Goal: Task Accomplishment & Management: Use online tool/utility

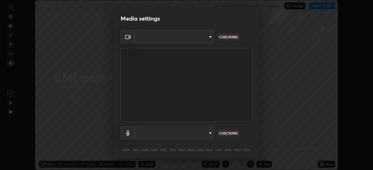
scroll to position [170, 373]
type input "6d46a3bbb121808cbb74c832f71dfccd0f2f4db2e0a8dcefa18edd627fde2ff4"
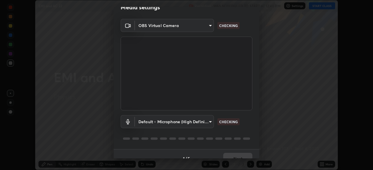
click at [197, 120] on body "Erase all EMI and AC 22 Recording WAS SCHEDULED TO START AT 12:40 PM Settings S…" at bounding box center [186, 85] width 373 height 170
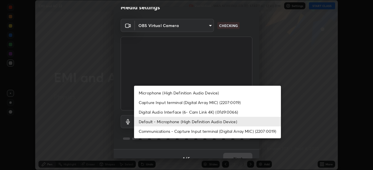
click at [178, 138] on ul "Microphone (High Definition Audio Device) Capture Input terminal (Digital Array…" at bounding box center [207, 112] width 147 height 53
click at [159, 94] on li "Microphone (High Definition Audio Device)" at bounding box center [207, 93] width 147 height 10
type input "542551534069d815422f2d39fde6cbae80a89d9e5025ba2982a8294de1300f8f"
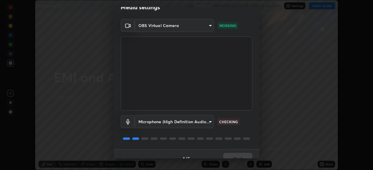
scroll to position [21, 0]
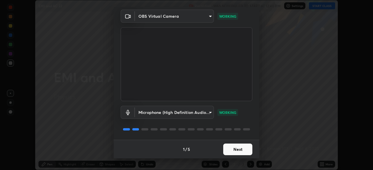
click at [237, 149] on button "Next" at bounding box center [237, 150] width 29 height 12
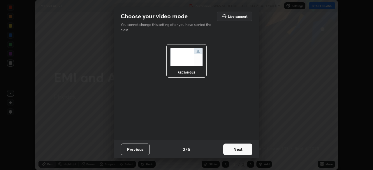
click at [237, 149] on button "Next" at bounding box center [237, 150] width 29 height 12
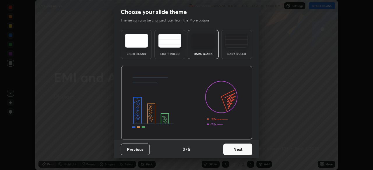
scroll to position [0, 0]
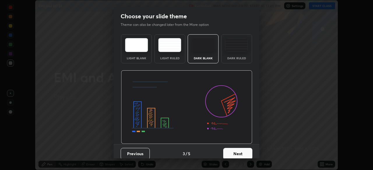
click at [237, 149] on button "Next" at bounding box center [237, 154] width 29 height 12
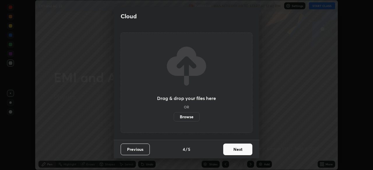
click at [237, 150] on button "Next" at bounding box center [237, 150] width 29 height 12
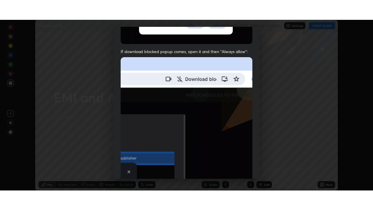
scroll to position [140, 0]
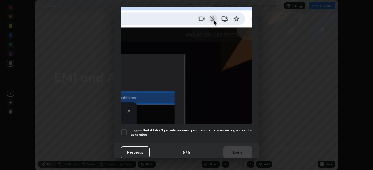
click at [202, 131] on h5 "I agree that if I don't provide required permissions, class recording will not …" at bounding box center [192, 132] width 122 height 9
click at [242, 151] on button "Done" at bounding box center [237, 153] width 29 height 12
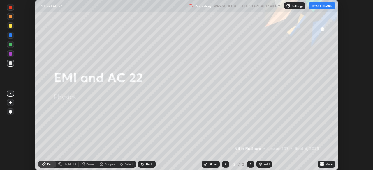
click at [322, 165] on icon at bounding box center [322, 165] width 1 height 1
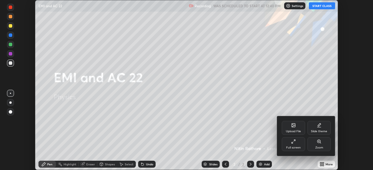
click at [297, 142] on div "Full screen" at bounding box center [293, 144] width 23 height 14
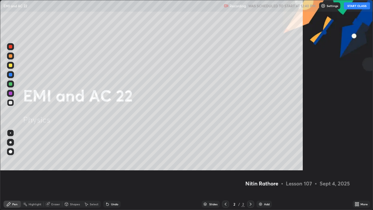
scroll to position [210, 373]
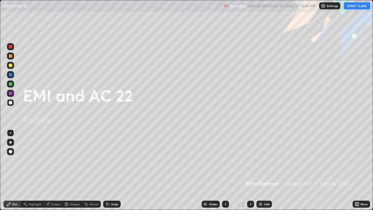
click at [348, 6] on button "START CLASS" at bounding box center [357, 5] width 26 height 7
click at [263, 170] on div "Add" at bounding box center [263, 203] width 15 height 7
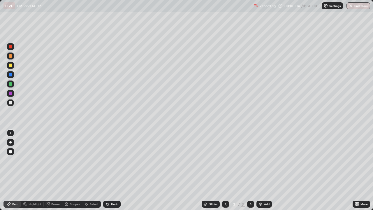
click at [10, 142] on div at bounding box center [10, 142] width 2 height 2
click at [71, 170] on div "Shapes" at bounding box center [75, 203] width 10 height 3
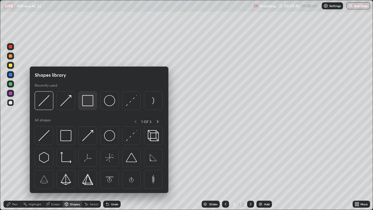
click at [86, 101] on img at bounding box center [87, 100] width 11 height 11
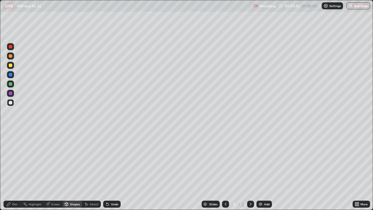
click at [73, 170] on div "Shapes" at bounding box center [75, 203] width 10 height 3
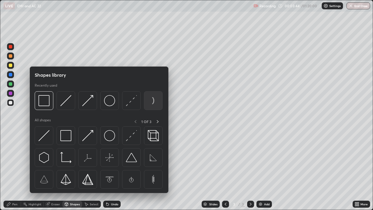
click at [153, 101] on img at bounding box center [153, 100] width 11 height 11
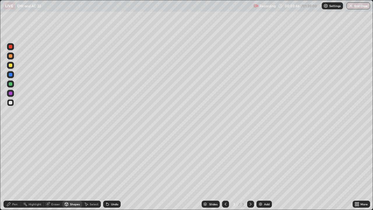
click at [71, 170] on div "Shapes" at bounding box center [75, 203] width 10 height 3
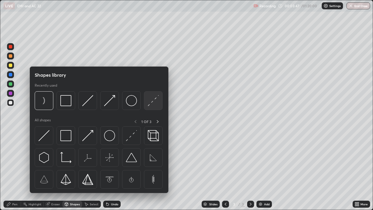
click at [151, 102] on img at bounding box center [153, 100] width 11 height 11
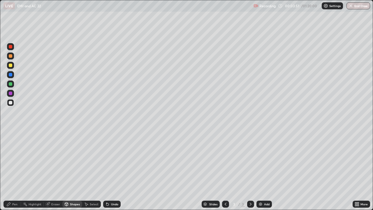
click at [16, 170] on div "Pen" at bounding box center [14, 203] width 5 height 3
click at [10, 65] on div at bounding box center [10, 65] width 3 height 3
click at [11, 105] on div at bounding box center [10, 102] width 7 height 7
click at [10, 84] on div at bounding box center [10, 83] width 3 height 3
click at [74, 170] on div "Shapes" at bounding box center [75, 203] width 10 height 3
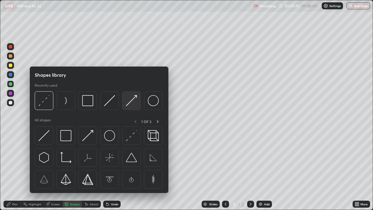
click at [131, 102] on img at bounding box center [131, 100] width 11 height 11
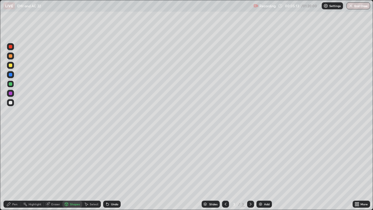
click at [15, 170] on div "Pen" at bounding box center [14, 203] width 5 height 3
click at [73, 170] on div "Shapes" at bounding box center [72, 203] width 20 height 7
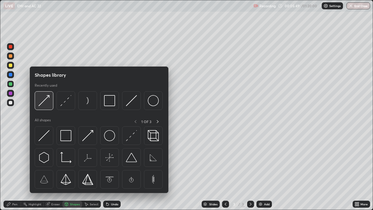
click at [41, 102] on img at bounding box center [43, 100] width 11 height 11
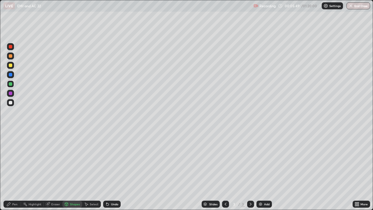
click at [11, 67] on div at bounding box center [10, 65] width 7 height 7
click at [13, 170] on div "Pen" at bounding box center [14, 203] width 5 height 3
click at [10, 105] on div at bounding box center [10, 102] width 7 height 7
click at [10, 57] on div at bounding box center [10, 55] width 3 height 3
click at [70, 170] on div "Shapes" at bounding box center [72, 203] width 20 height 7
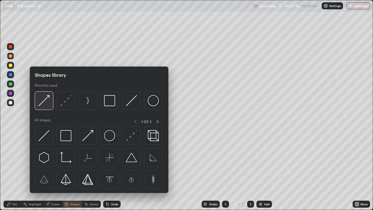
click at [47, 103] on img at bounding box center [43, 100] width 11 height 11
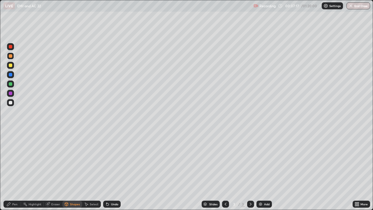
click at [11, 58] on div at bounding box center [10, 55] width 7 height 7
click at [13, 170] on div "Pen" at bounding box center [11, 203] width 17 height 7
click at [11, 103] on div at bounding box center [10, 102] width 3 height 3
click at [113, 170] on div "Undo" at bounding box center [114, 203] width 7 height 3
click at [113, 170] on div "Undo" at bounding box center [111, 203] width 17 height 7
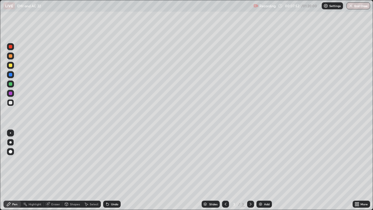
click at [112, 170] on div "Undo" at bounding box center [111, 203] width 17 height 7
click at [261, 170] on img at bounding box center [260, 204] width 5 height 5
click at [71, 170] on div "Shapes" at bounding box center [75, 203] width 10 height 3
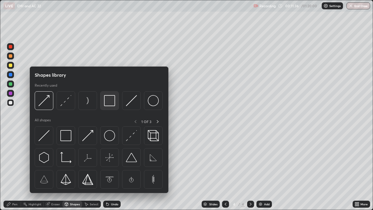
click at [110, 101] on img at bounding box center [109, 100] width 11 height 11
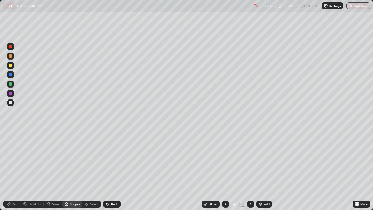
click at [77, 170] on div "Shapes" at bounding box center [75, 203] width 10 height 3
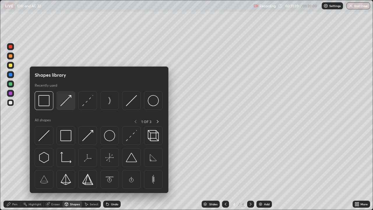
click at [67, 101] on img at bounding box center [65, 100] width 11 height 11
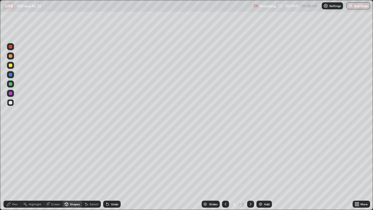
click at [11, 170] on div "Pen" at bounding box center [11, 203] width 17 height 7
click at [73, 170] on div "Shapes" at bounding box center [75, 203] width 10 height 3
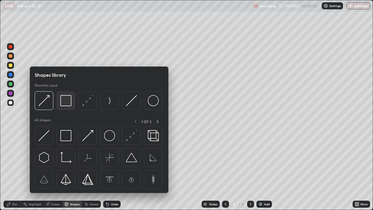
click at [68, 102] on img at bounding box center [65, 100] width 11 height 11
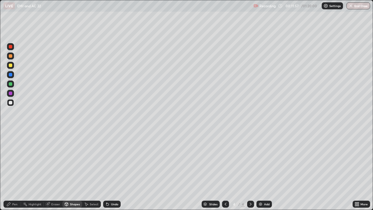
click at [72, 170] on div "Shapes" at bounding box center [75, 203] width 10 height 3
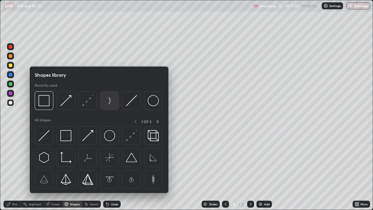
click at [110, 102] on img at bounding box center [109, 100] width 11 height 11
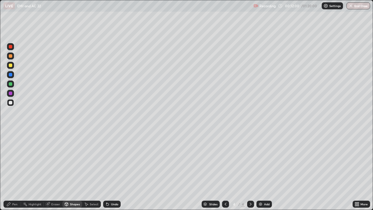
click at [72, 170] on div "Shapes" at bounding box center [75, 203] width 10 height 3
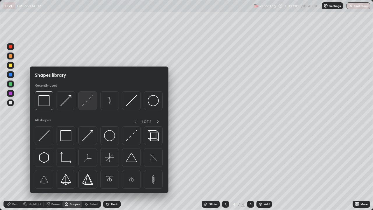
click at [88, 105] on img at bounding box center [87, 100] width 11 height 11
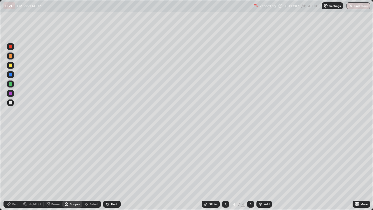
click at [73, 170] on div "Shapes" at bounding box center [75, 203] width 10 height 3
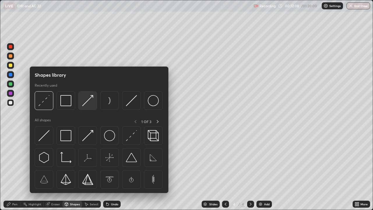
click at [89, 102] on img at bounding box center [87, 100] width 11 height 11
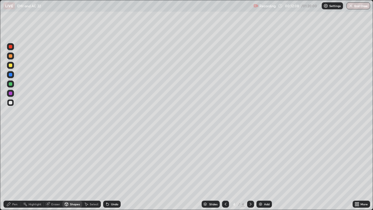
click at [10, 66] on div at bounding box center [10, 65] width 3 height 3
click at [16, 170] on div "Pen" at bounding box center [14, 203] width 5 height 3
click at [106, 170] on icon at bounding box center [107, 204] width 5 height 5
click at [107, 170] on div "Undo" at bounding box center [111, 203] width 17 height 7
click at [70, 170] on div "Shapes" at bounding box center [75, 203] width 10 height 3
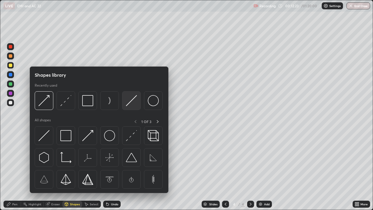
click at [133, 100] on img at bounding box center [131, 100] width 11 height 11
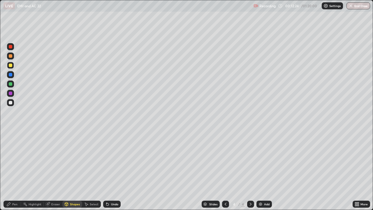
click at [10, 86] on div at bounding box center [10, 83] width 7 height 7
click at [111, 170] on div "Undo" at bounding box center [114, 203] width 7 height 3
click at [112, 170] on div "Undo" at bounding box center [114, 203] width 7 height 3
click at [70, 170] on div "Shapes" at bounding box center [75, 203] width 10 height 3
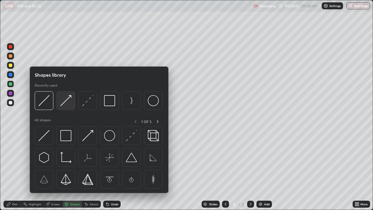
click at [66, 103] on img at bounding box center [65, 100] width 11 height 11
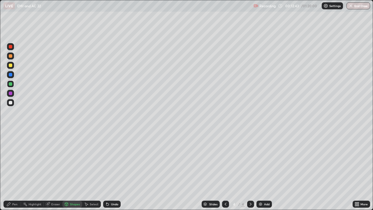
click at [11, 57] on div at bounding box center [10, 55] width 3 height 3
click at [7, 170] on icon at bounding box center [8, 204] width 5 height 5
click at [112, 170] on div "Undo" at bounding box center [114, 203] width 7 height 3
click at [10, 103] on div at bounding box center [10, 102] width 3 height 3
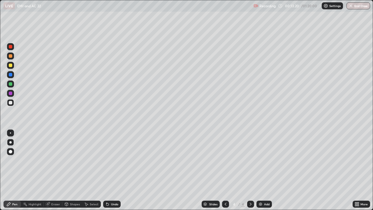
click at [109, 170] on div "Undo" at bounding box center [111, 203] width 17 height 7
click at [75, 170] on div "Shapes" at bounding box center [75, 203] width 10 height 3
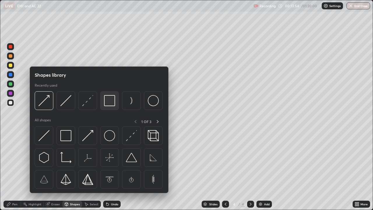
click at [109, 98] on img at bounding box center [109, 100] width 11 height 11
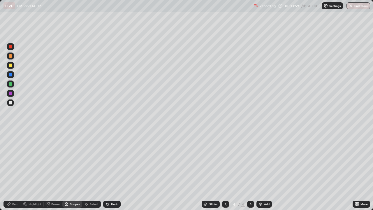
click at [17, 170] on div "Pen" at bounding box center [11, 203] width 17 height 7
click at [113, 170] on div "Undo" at bounding box center [114, 203] width 7 height 3
click at [112, 170] on div "Undo" at bounding box center [111, 203] width 17 height 7
click at [264, 170] on div "Add" at bounding box center [267, 203] width 6 height 3
click at [73, 170] on div "Shapes" at bounding box center [75, 203] width 10 height 3
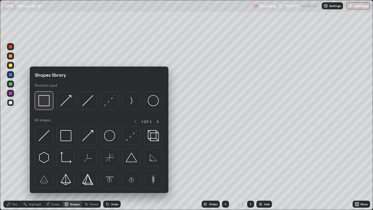
click at [47, 103] on img at bounding box center [43, 100] width 11 height 11
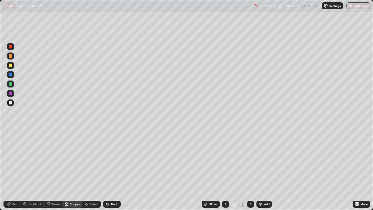
click at [74, 170] on div "Shapes" at bounding box center [75, 203] width 10 height 3
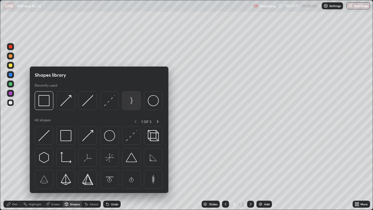
click at [130, 101] on img at bounding box center [131, 100] width 11 height 11
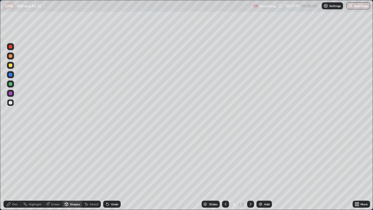
click at [68, 170] on icon at bounding box center [66, 204] width 5 height 5
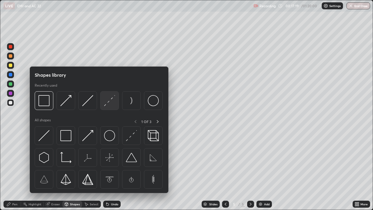
click at [112, 101] on img at bounding box center [109, 100] width 11 height 11
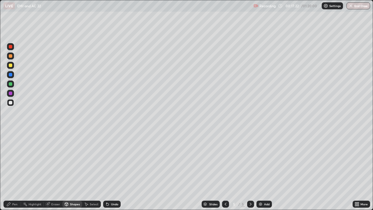
click at [75, 170] on div "Shapes" at bounding box center [75, 203] width 10 height 3
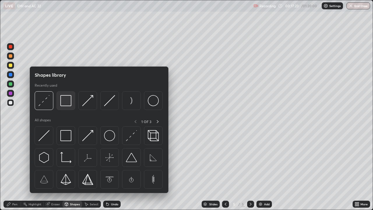
click at [67, 103] on img at bounding box center [65, 100] width 11 height 11
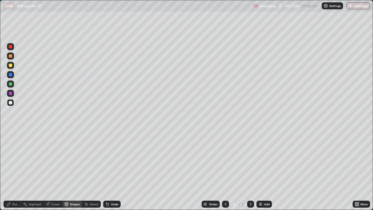
click at [10, 66] on div at bounding box center [10, 65] width 3 height 3
click at [17, 170] on div "Pen" at bounding box center [11, 203] width 17 height 7
click at [68, 170] on div "Shapes" at bounding box center [72, 203] width 20 height 7
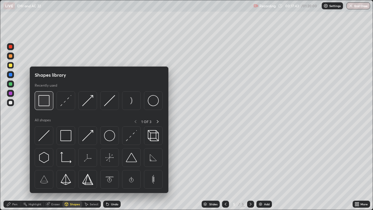
click at [46, 106] on div at bounding box center [44, 100] width 19 height 19
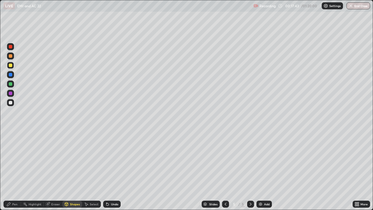
click at [11, 95] on div at bounding box center [10, 93] width 7 height 7
click at [110, 170] on div "Undo" at bounding box center [111, 203] width 17 height 7
click at [15, 170] on div "Pen" at bounding box center [14, 203] width 5 height 3
click at [11, 104] on div at bounding box center [10, 102] width 3 height 3
click at [73, 170] on div "Shapes" at bounding box center [75, 203] width 10 height 3
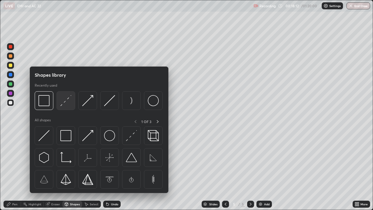
click at [69, 103] on img at bounding box center [65, 100] width 11 height 11
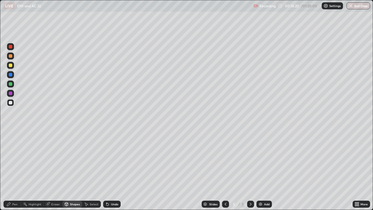
click at [13, 170] on div "Pen" at bounding box center [11, 203] width 17 height 7
click at [71, 170] on div "Shapes" at bounding box center [72, 203] width 20 height 7
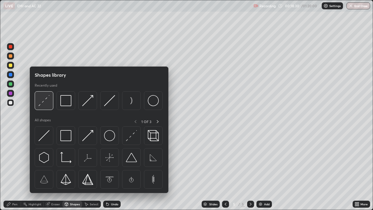
click at [45, 103] on img at bounding box center [43, 100] width 11 height 11
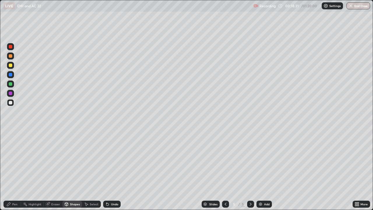
click at [11, 84] on div at bounding box center [10, 83] width 3 height 3
click at [15, 170] on div "Pen" at bounding box center [14, 203] width 5 height 3
click at [68, 170] on icon at bounding box center [66, 204] width 5 height 5
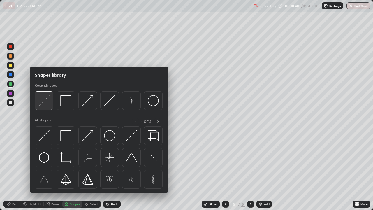
click at [47, 105] on img at bounding box center [43, 100] width 11 height 11
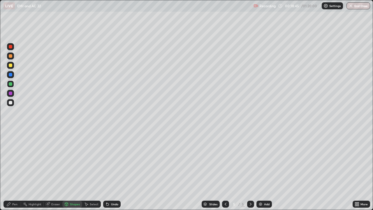
click at [14, 170] on div "Pen" at bounding box center [14, 203] width 5 height 3
click at [12, 103] on div at bounding box center [10, 102] width 3 height 3
click at [112, 170] on div "Undo" at bounding box center [114, 203] width 7 height 3
click at [111, 170] on div "Undo" at bounding box center [114, 203] width 7 height 3
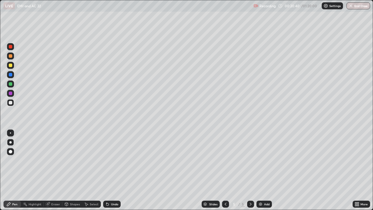
click at [11, 65] on div at bounding box center [10, 65] width 3 height 3
click at [113, 170] on div "Undo" at bounding box center [114, 203] width 7 height 3
click at [111, 170] on div "Undo" at bounding box center [111, 203] width 17 height 7
click at [225, 170] on icon at bounding box center [225, 204] width 5 height 5
click at [250, 170] on icon at bounding box center [251, 203] width 2 height 3
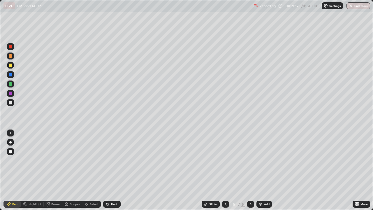
click at [77, 170] on div "Shapes" at bounding box center [75, 203] width 10 height 3
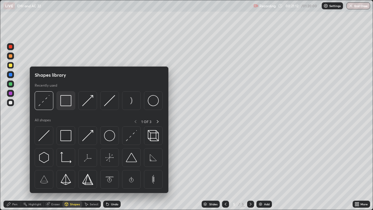
click at [63, 101] on img at bounding box center [65, 100] width 11 height 11
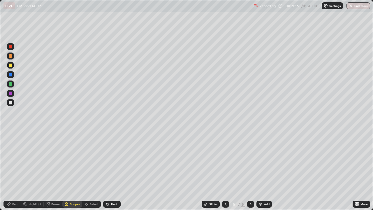
click at [11, 102] on div at bounding box center [10, 102] width 3 height 3
click at [56, 170] on div "Eraser" at bounding box center [55, 203] width 9 height 3
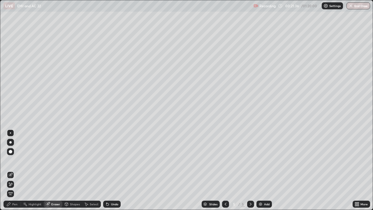
click at [12, 170] on icon at bounding box center [10, 184] width 5 height 5
click at [9, 170] on icon at bounding box center [8, 204] width 5 height 5
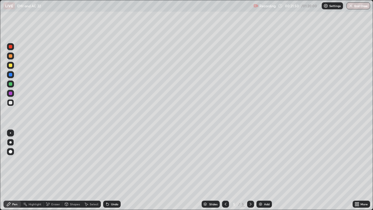
click at [225, 170] on icon at bounding box center [226, 203] width 2 height 3
click at [251, 170] on icon at bounding box center [250, 204] width 5 height 5
click at [225, 170] on icon at bounding box center [225, 204] width 5 height 5
click at [250, 170] on icon at bounding box center [250, 204] width 5 height 5
click at [262, 170] on div "Add" at bounding box center [263, 203] width 15 height 7
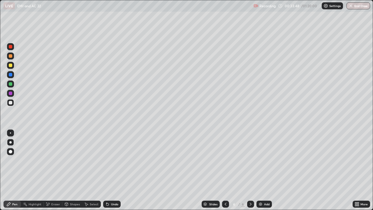
click at [267, 170] on div "Add" at bounding box center [267, 203] width 6 height 3
click at [117, 170] on div "Undo" at bounding box center [114, 203] width 7 height 3
click at [265, 170] on div "Add" at bounding box center [267, 203] width 6 height 3
click at [79, 170] on div "Shapes" at bounding box center [75, 203] width 10 height 3
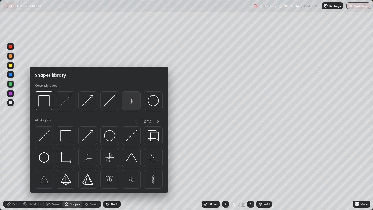
click at [133, 100] on img at bounding box center [131, 100] width 11 height 11
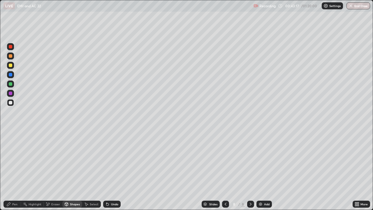
click at [76, 170] on div "Shapes" at bounding box center [75, 203] width 10 height 3
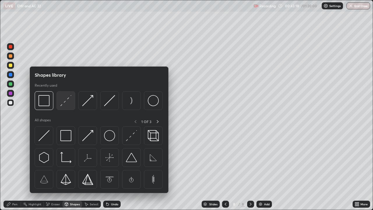
click at [69, 102] on img at bounding box center [65, 100] width 11 height 11
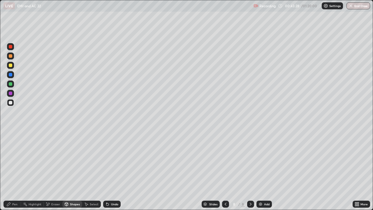
click at [72, 170] on div "Shapes" at bounding box center [75, 203] width 10 height 3
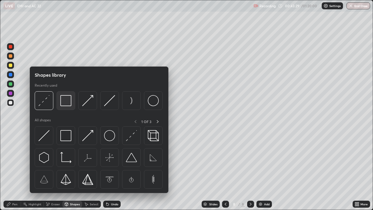
click at [68, 103] on img at bounding box center [65, 100] width 11 height 11
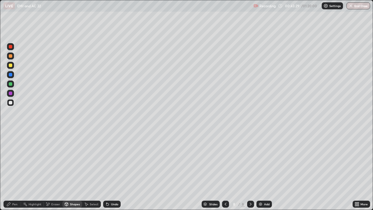
click at [10, 58] on div at bounding box center [10, 55] width 7 height 7
click at [9, 66] on div at bounding box center [10, 65] width 3 height 3
click at [13, 170] on div "Pen" at bounding box center [14, 203] width 5 height 3
click at [10, 85] on div at bounding box center [10, 83] width 3 height 3
click at [10, 94] on div at bounding box center [10, 92] width 3 height 3
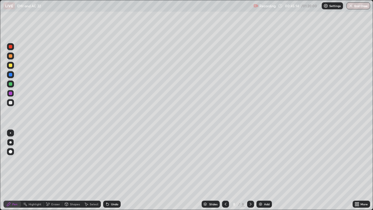
click at [107, 170] on icon at bounding box center [107, 204] width 5 height 5
click at [10, 103] on div at bounding box center [10, 102] width 3 height 3
click at [76, 170] on div "Shapes" at bounding box center [72, 203] width 20 height 7
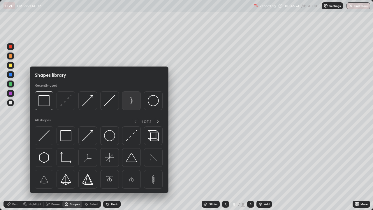
click at [130, 101] on img at bounding box center [131, 100] width 11 height 11
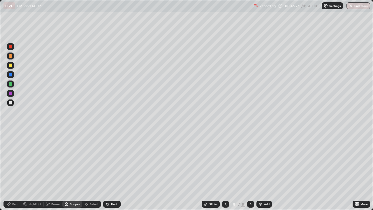
click at [76, 170] on div "Shapes" at bounding box center [75, 203] width 10 height 3
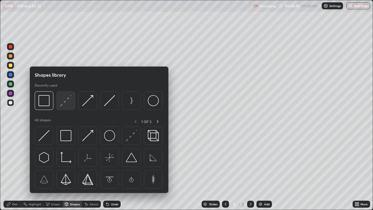
click at [69, 102] on img at bounding box center [65, 100] width 11 height 11
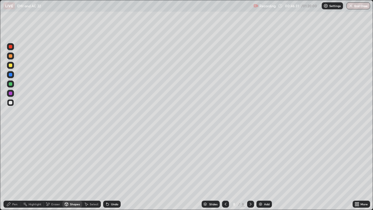
click at [67, 170] on icon at bounding box center [66, 203] width 3 height 3
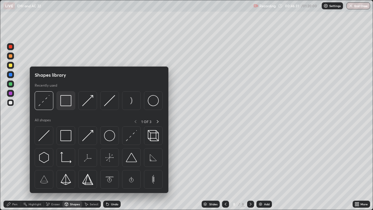
click at [67, 102] on img at bounding box center [65, 100] width 11 height 11
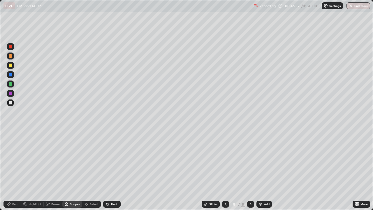
click at [12, 67] on div at bounding box center [10, 65] width 7 height 7
click at [17, 170] on div "Pen" at bounding box center [14, 203] width 5 height 3
click at [78, 170] on div "Shapes" at bounding box center [75, 203] width 10 height 3
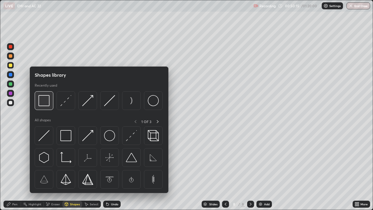
click at [45, 103] on img at bounding box center [43, 100] width 11 height 11
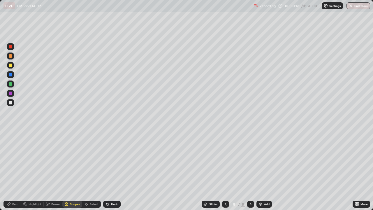
click at [12, 56] on div at bounding box center [10, 55] width 3 height 3
click at [13, 170] on div "Pen" at bounding box center [14, 203] width 5 height 3
click at [262, 170] on div "Add" at bounding box center [263, 203] width 15 height 7
click at [79, 170] on div "Shapes" at bounding box center [75, 203] width 10 height 3
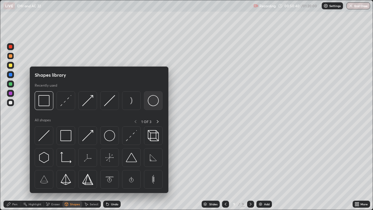
click at [155, 103] on img at bounding box center [153, 100] width 11 height 11
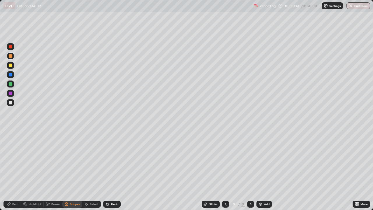
click at [73, 170] on div "Shapes" at bounding box center [75, 203] width 10 height 3
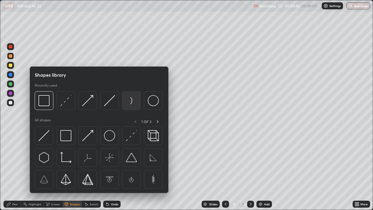
click at [135, 101] on img at bounding box center [131, 100] width 11 height 11
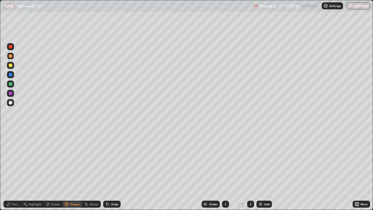
click at [10, 103] on div at bounding box center [10, 102] width 3 height 3
click at [225, 170] on icon at bounding box center [225, 204] width 5 height 5
click at [249, 170] on icon at bounding box center [250, 204] width 5 height 5
click at [225, 170] on icon at bounding box center [225, 204] width 5 height 5
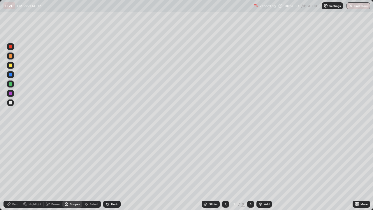
click at [222, 170] on div at bounding box center [225, 203] width 7 height 7
click at [247, 170] on div at bounding box center [250, 203] width 7 height 7
click at [250, 170] on icon at bounding box center [250, 204] width 5 height 5
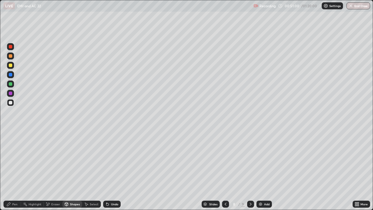
click at [249, 170] on icon at bounding box center [250, 204] width 5 height 5
click at [250, 170] on icon at bounding box center [250, 204] width 5 height 5
click at [249, 170] on icon at bounding box center [250, 204] width 5 height 5
click at [248, 170] on div at bounding box center [250, 203] width 7 height 7
click at [247, 170] on div at bounding box center [250, 204] width 7 height 12
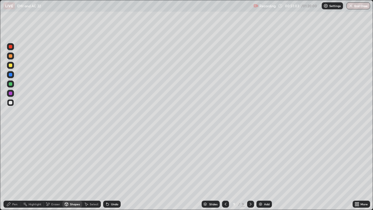
click at [223, 170] on icon at bounding box center [225, 204] width 5 height 5
click at [243, 170] on div "9" at bounding box center [242, 203] width 3 height 5
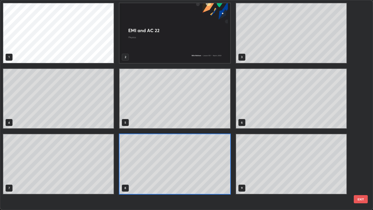
scroll to position [207, 369]
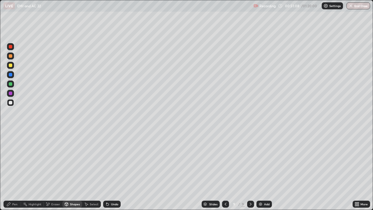
click at [77, 170] on div "Shapes" at bounding box center [75, 203] width 10 height 3
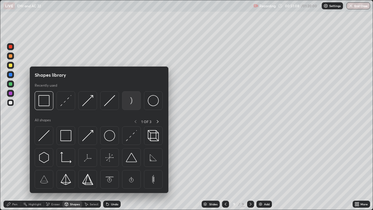
click at [134, 101] on img at bounding box center [131, 100] width 11 height 11
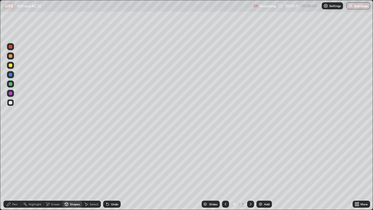
click at [73, 170] on div "Shapes" at bounding box center [75, 203] width 10 height 3
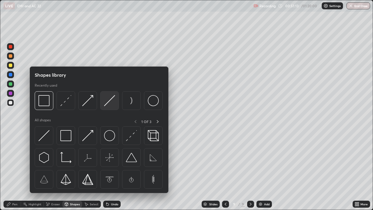
click at [111, 103] on img at bounding box center [109, 100] width 11 height 11
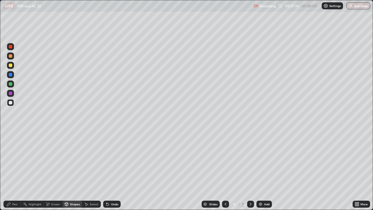
click at [117, 170] on div "Undo" at bounding box center [114, 203] width 7 height 3
click at [75, 170] on div "Shapes" at bounding box center [75, 203] width 10 height 3
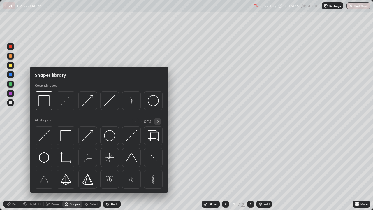
click at [157, 122] on icon at bounding box center [157, 121] width 5 height 5
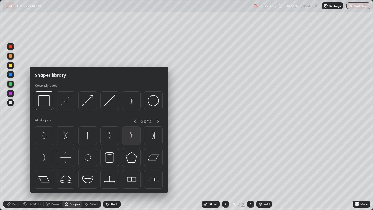
click at [130, 135] on img at bounding box center [131, 135] width 11 height 11
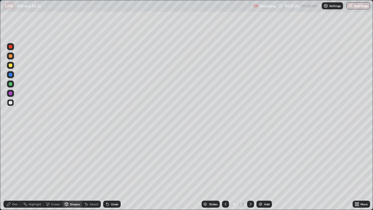
click at [69, 170] on div "Shapes" at bounding box center [72, 203] width 20 height 7
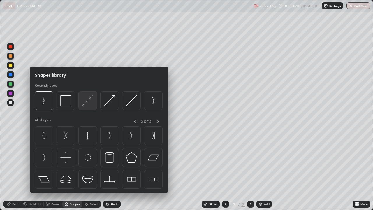
click at [88, 103] on img at bounding box center [87, 100] width 11 height 11
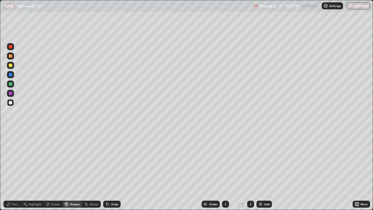
click at [76, 170] on div "Shapes" at bounding box center [75, 203] width 10 height 3
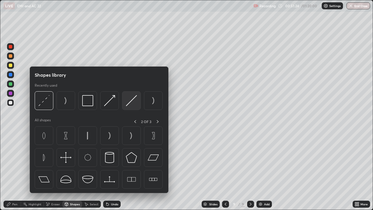
click at [132, 102] on img at bounding box center [131, 100] width 11 height 11
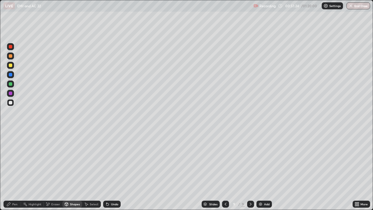
click at [10, 66] on div at bounding box center [10, 65] width 3 height 3
click at [111, 170] on div "Undo" at bounding box center [111, 203] width 17 height 7
click at [112, 170] on div "Undo" at bounding box center [111, 203] width 17 height 7
click at [115, 170] on div "Undo" at bounding box center [111, 203] width 17 height 7
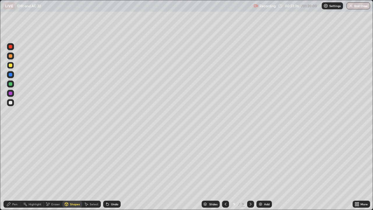
click at [116, 170] on div "Undo" at bounding box center [111, 203] width 17 height 7
click at [115, 170] on div "Undo" at bounding box center [111, 203] width 17 height 7
click at [51, 170] on div "Eraser" at bounding box center [55, 203] width 9 height 3
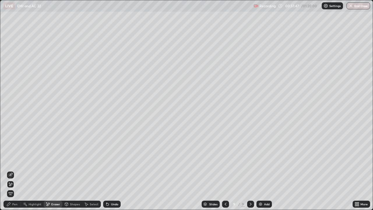
click at [9, 170] on icon at bounding box center [10, 174] width 5 height 5
click at [12, 170] on div "Pen" at bounding box center [11, 203] width 17 height 7
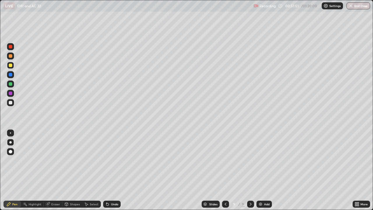
click at [10, 103] on div at bounding box center [10, 102] width 3 height 3
click at [73, 170] on div "Shapes" at bounding box center [75, 203] width 10 height 3
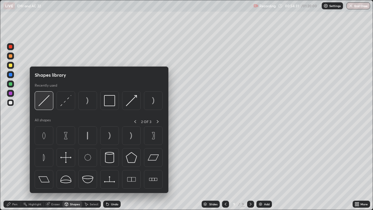
click at [46, 103] on img at bounding box center [43, 100] width 11 height 11
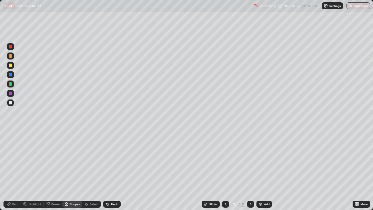
click at [11, 65] on div at bounding box center [10, 65] width 3 height 3
click at [50, 170] on div "Eraser" at bounding box center [53, 203] width 19 height 7
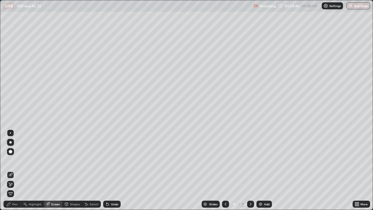
click at [11, 170] on icon at bounding box center [8, 204] width 5 height 5
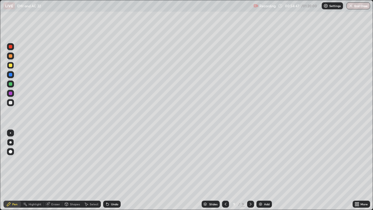
click at [9, 103] on div at bounding box center [10, 102] width 3 height 3
click at [259, 170] on div "Add" at bounding box center [263, 203] width 15 height 7
click at [72, 170] on div "Shapes" at bounding box center [75, 203] width 10 height 3
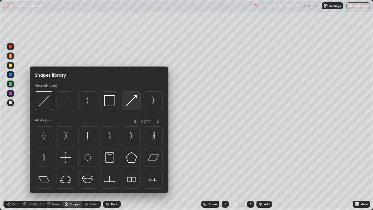
click at [131, 101] on img at bounding box center [131, 100] width 11 height 11
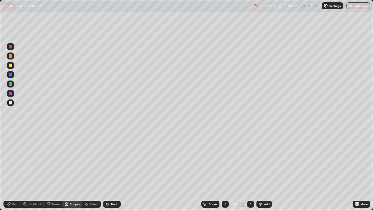
click at [11, 170] on div "Pen" at bounding box center [11, 203] width 17 height 7
click at [114, 170] on div "Undo" at bounding box center [114, 203] width 7 height 3
click at [71, 170] on div "Shapes" at bounding box center [75, 203] width 10 height 3
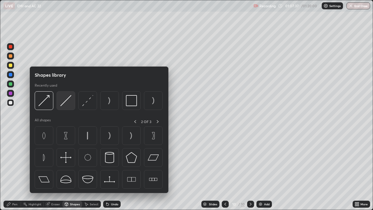
click at [70, 102] on img at bounding box center [65, 100] width 11 height 11
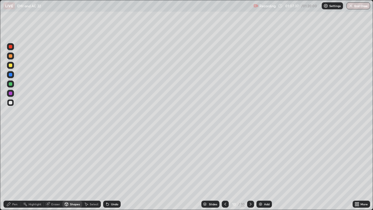
click at [12, 66] on div at bounding box center [10, 65] width 3 height 3
click at [48, 170] on icon at bounding box center [47, 204] width 5 height 5
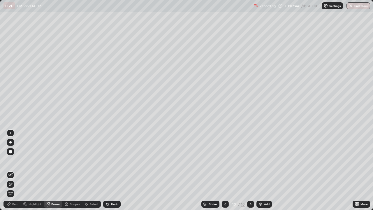
click at [9, 170] on icon at bounding box center [8, 204] width 5 height 5
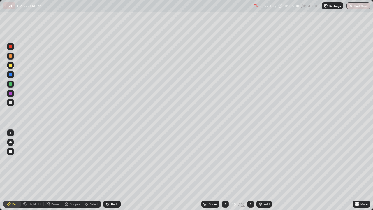
click at [262, 170] on img at bounding box center [260, 204] width 5 height 5
click at [13, 104] on div at bounding box center [10, 102] width 7 height 7
click at [75, 170] on div "Shapes" at bounding box center [75, 203] width 10 height 3
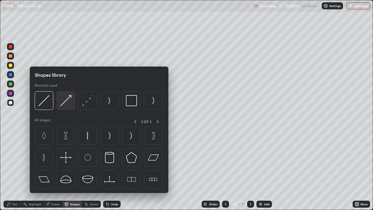
click at [68, 103] on img at bounding box center [65, 100] width 11 height 11
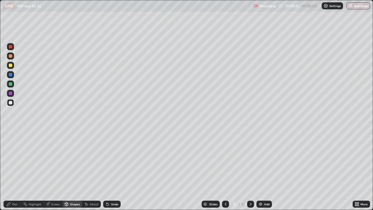
click at [75, 170] on div "Shapes" at bounding box center [75, 203] width 10 height 3
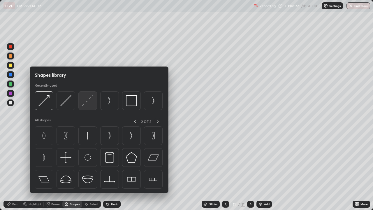
click at [91, 104] on img at bounding box center [87, 100] width 11 height 11
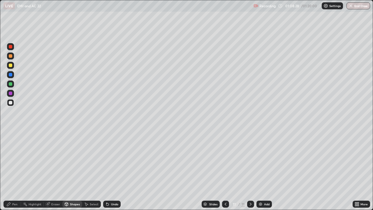
click at [16, 170] on div "Pen" at bounding box center [14, 203] width 5 height 3
click at [10, 67] on div at bounding box center [10, 65] width 7 height 7
click at [113, 170] on div "Undo" at bounding box center [114, 203] width 7 height 3
click at [10, 104] on div at bounding box center [10, 102] width 3 height 3
click at [10, 66] on div at bounding box center [10, 65] width 3 height 3
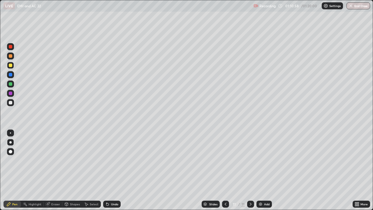
click at [109, 170] on div "Undo" at bounding box center [111, 203] width 17 height 7
click at [107, 170] on div "Undo" at bounding box center [111, 203] width 17 height 7
click at [225, 170] on icon at bounding box center [225, 204] width 5 height 5
click at [250, 170] on icon at bounding box center [250, 204] width 5 height 5
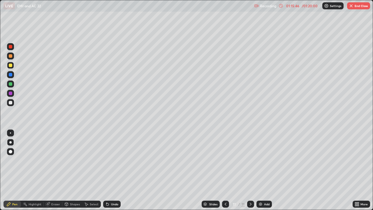
click at [355, 7] on button "End Class" at bounding box center [358, 5] width 23 height 7
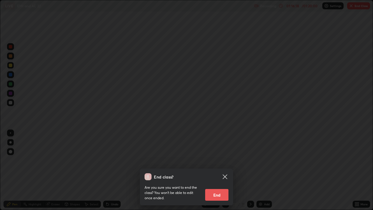
click at [218, 170] on button "End" at bounding box center [216, 195] width 23 height 12
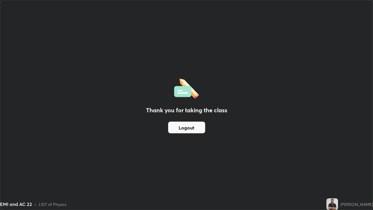
click at [183, 126] on button "Logout" at bounding box center [186, 127] width 37 height 12
click at [183, 128] on button "Logout" at bounding box center [186, 127] width 37 height 12
click at [181, 128] on button "Logout" at bounding box center [186, 127] width 37 height 12
